Goal: Task Accomplishment & Management: Manage account settings

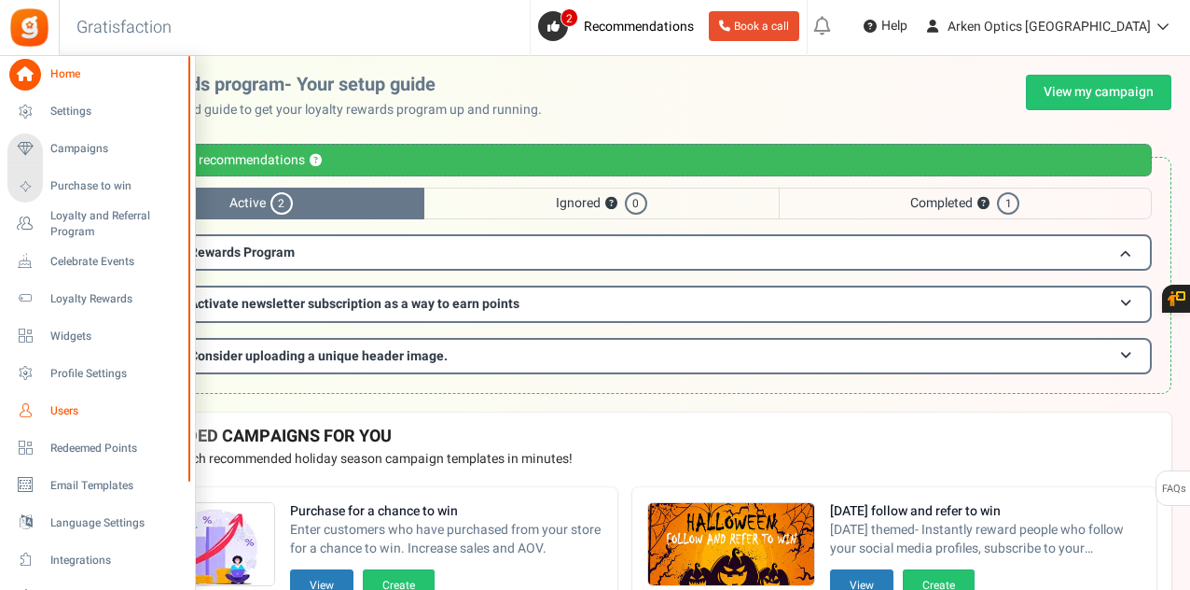
click at [54, 411] on span "Users" at bounding box center [115, 411] width 131 height 16
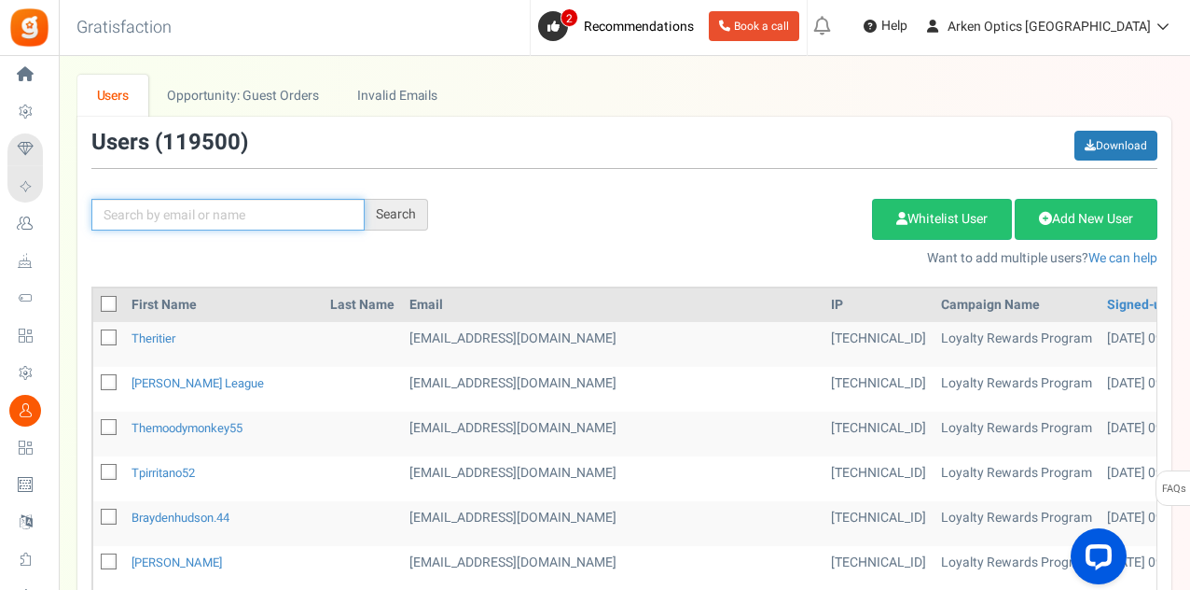
click at [271, 216] on input "text" at bounding box center [227, 215] width 273 height 32
paste input "[EMAIL_ADDRESS][DOMAIN_NAME]"
type input "[EMAIL_ADDRESS][DOMAIN_NAME]"
click at [388, 210] on div "Search" at bounding box center [396, 215] width 63 height 32
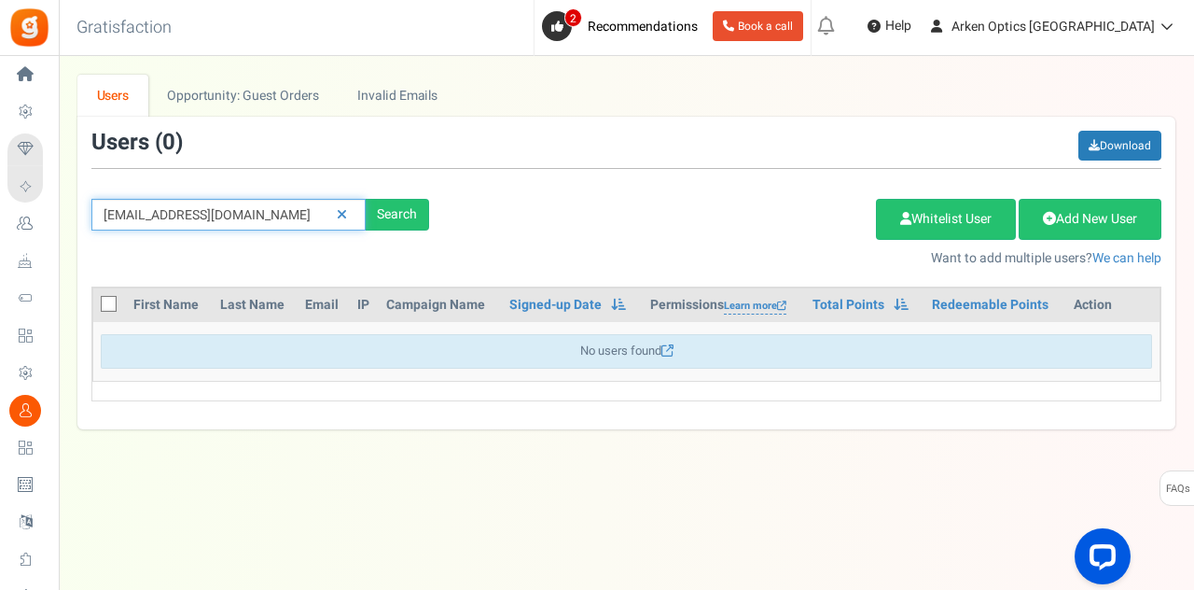
click at [326, 212] on input "[EMAIL_ADDRESS][DOMAIN_NAME]" at bounding box center [228, 215] width 274 height 32
click at [370, 202] on div "Search" at bounding box center [397, 215] width 63 height 32
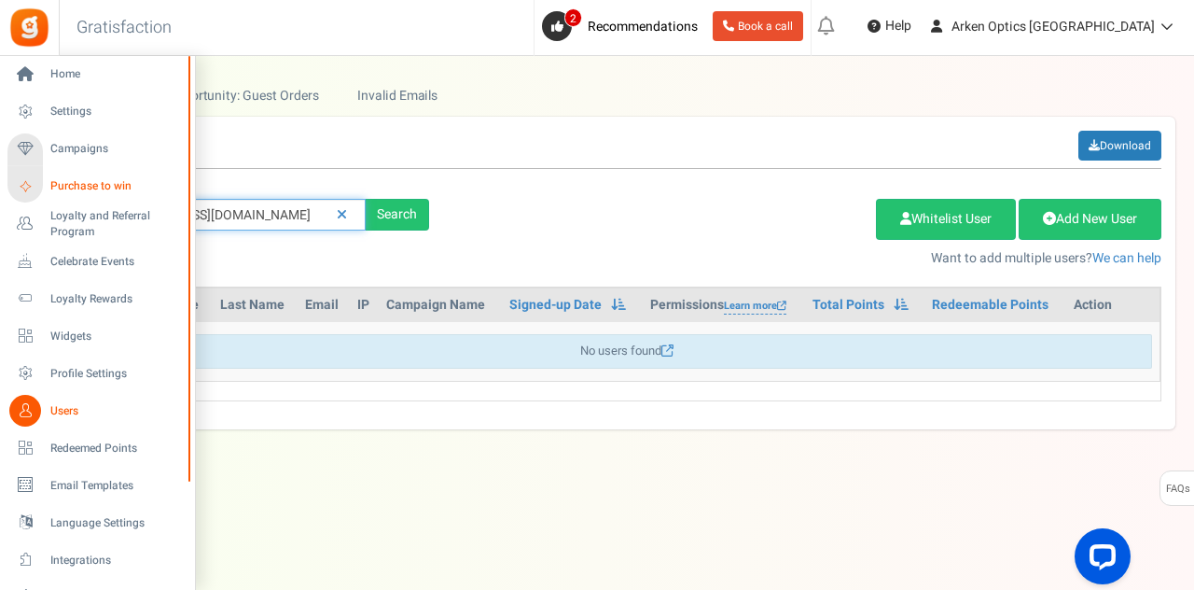
drag, startPoint x: 277, startPoint y: 214, endPoint x: 82, endPoint y: 177, distance: 198.4
click at [0, 205] on div "Home Settings Campaigns Purchase to win Loyalty and Referral Program New Celebr…" at bounding box center [597, 304] width 1194 height 496
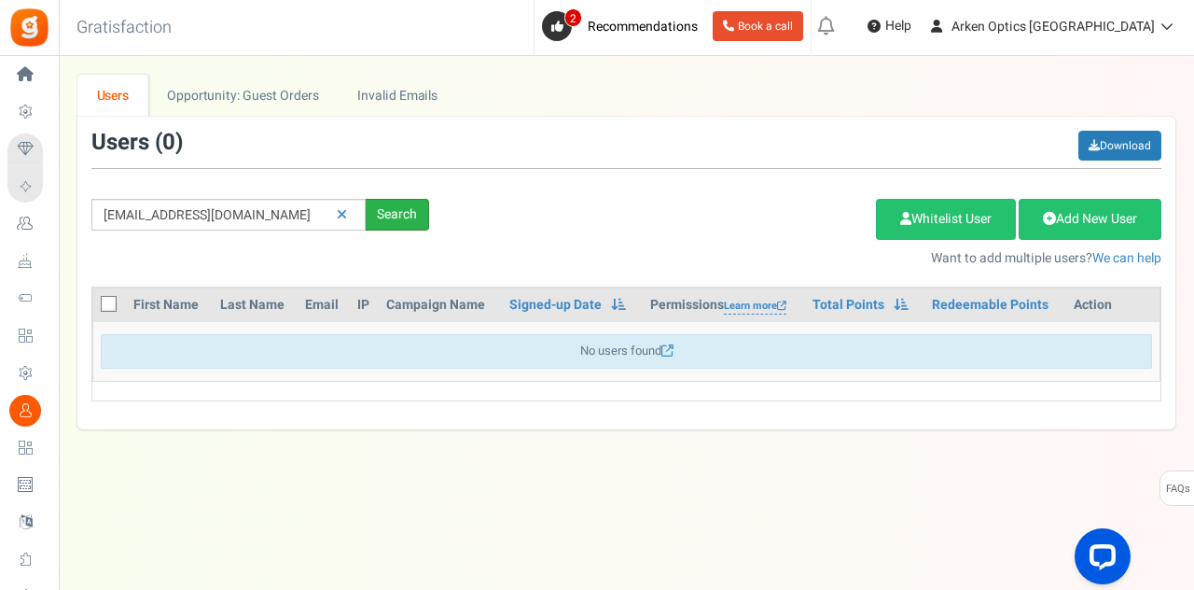
click at [394, 214] on div "Search" at bounding box center [397, 215] width 63 height 32
click at [341, 216] on icon at bounding box center [342, 214] width 10 height 13
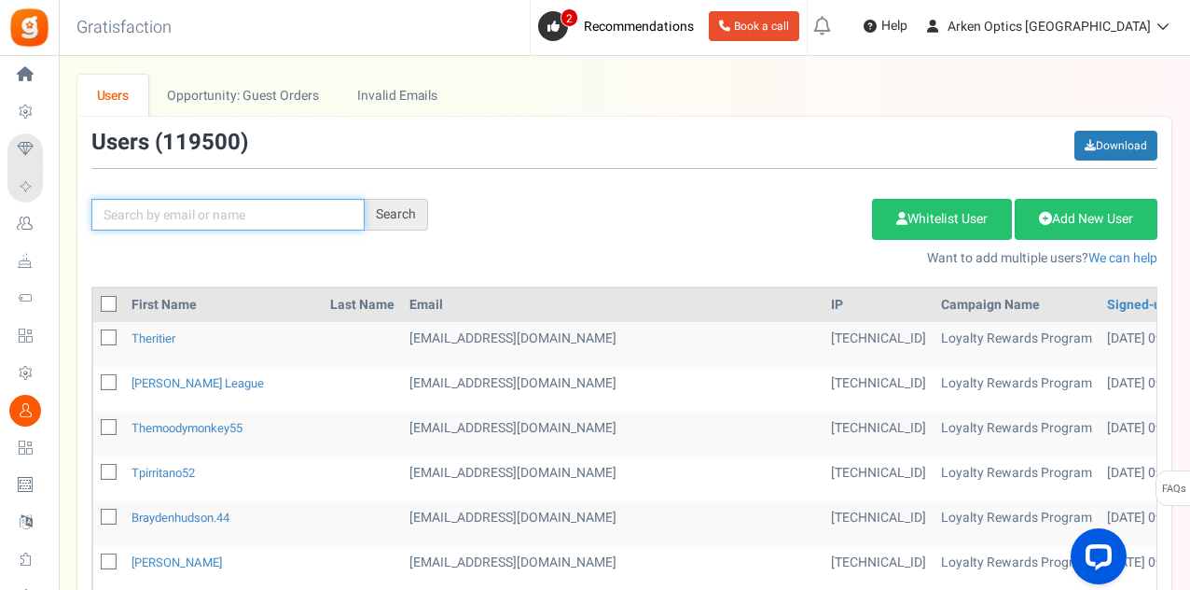
click at [181, 214] on input "text" at bounding box center [227, 215] width 273 height 32
paste input "[EMAIL_ADDRESS][DOMAIN_NAME]"
click at [103, 216] on input "[EMAIL_ADDRESS][DOMAIN_NAME]" at bounding box center [227, 215] width 273 height 32
click at [108, 218] on input "[EMAIL_ADDRESS][DOMAIN_NAME]" at bounding box center [227, 215] width 273 height 32
drag, startPoint x: 267, startPoint y: 208, endPoint x: 104, endPoint y: 225, distance: 163.2
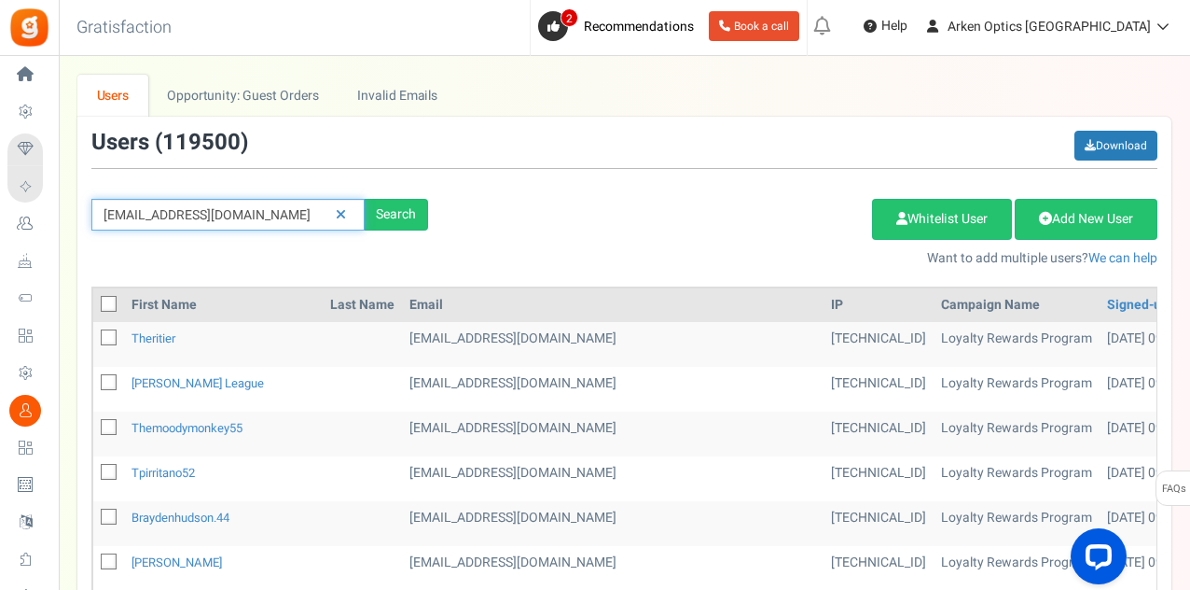
click at [104, 225] on input "[EMAIL_ADDRESS][DOMAIN_NAME]" at bounding box center [227, 215] width 273 height 32
type input "[EMAIL_ADDRESS][DOMAIN_NAME]"
click at [379, 208] on div "Search" at bounding box center [396, 215] width 63 height 32
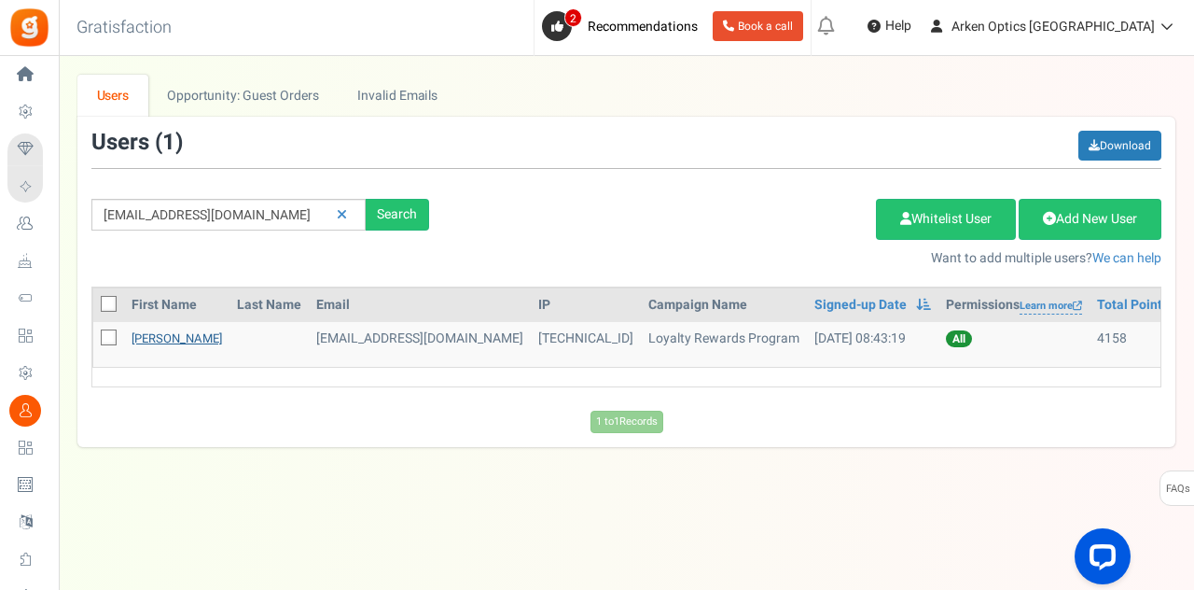
click at [174, 340] on link "[PERSON_NAME]" at bounding box center [177, 338] width 90 height 18
